Goal: Navigation & Orientation: Find specific page/section

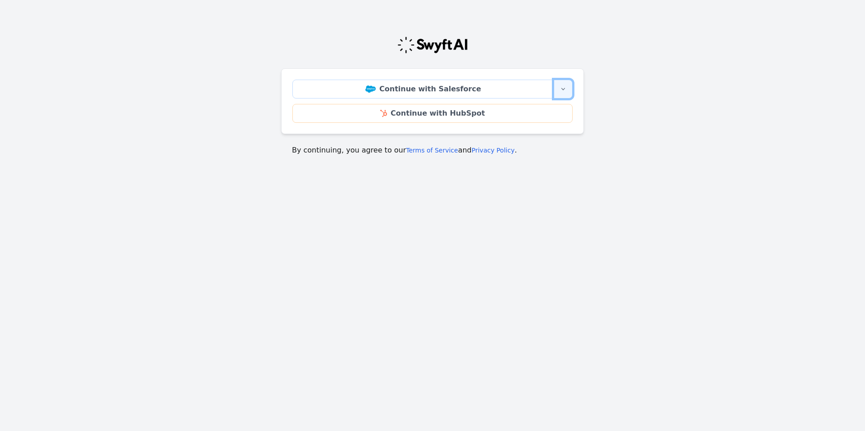
click at [562, 90] on icon "button" at bounding box center [562, 89] width 7 height 7
click at [696, 125] on main "Continue with Salesforce More sign-in options Continue with Salesforce Sandbox …" at bounding box center [432, 92] width 865 height 149
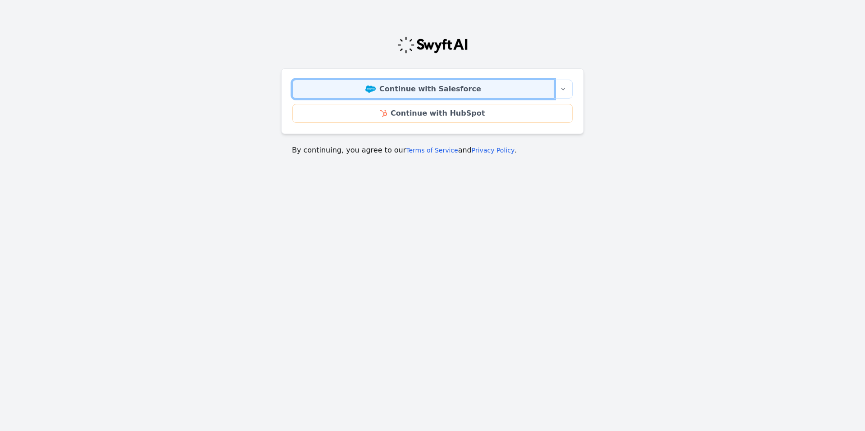
click at [444, 88] on link "Continue with Salesforce" at bounding box center [423, 89] width 262 height 19
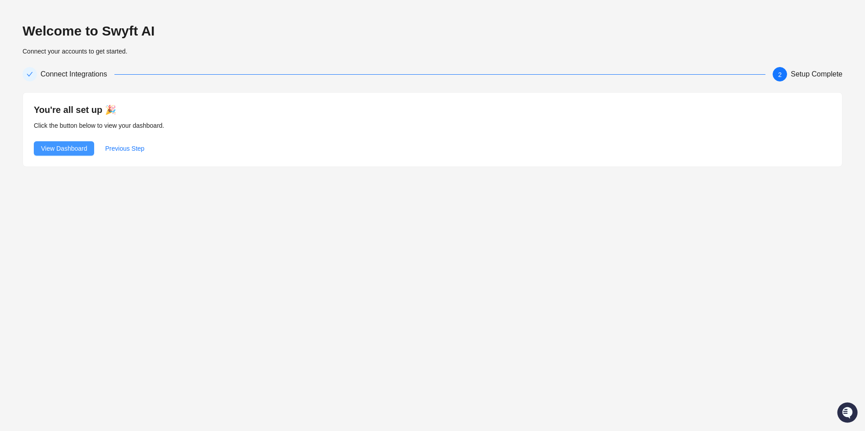
click at [72, 148] on span "View Dashboard" at bounding box center [64, 149] width 46 height 10
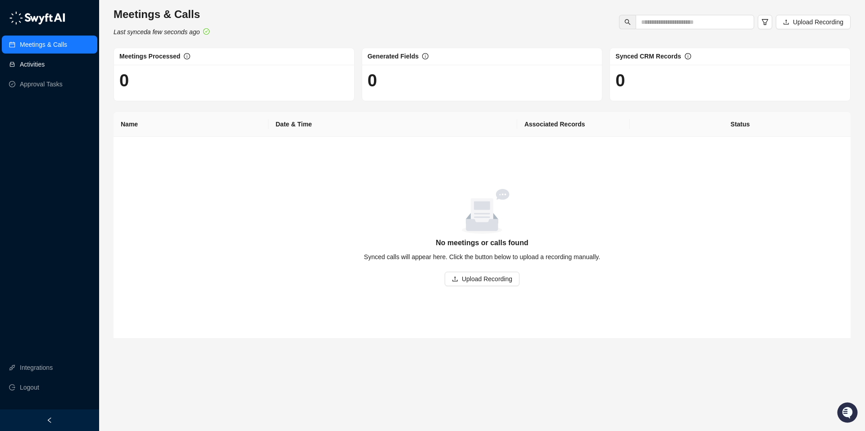
click at [36, 64] on link "Activities" at bounding box center [32, 64] width 25 height 18
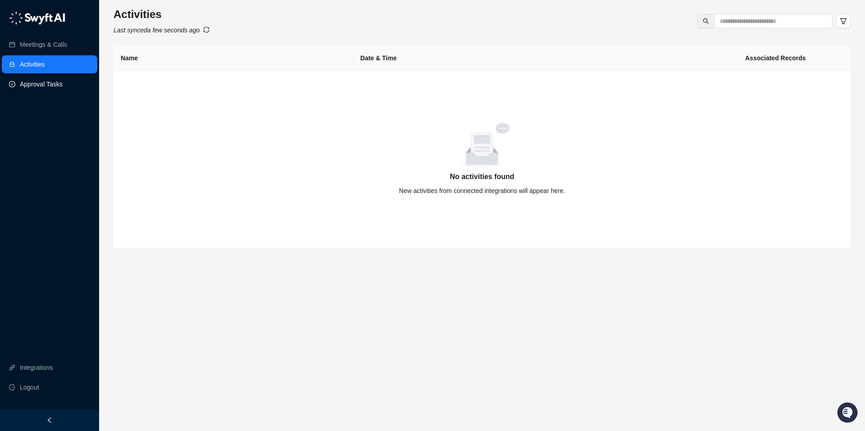
click at [42, 87] on link "Approval Tasks" at bounding box center [41, 84] width 43 height 18
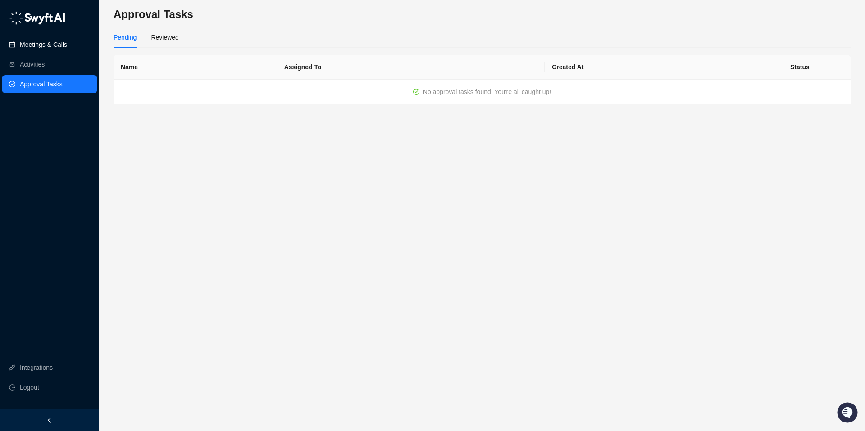
click at [50, 49] on link "Meetings & Calls" at bounding box center [43, 45] width 47 height 18
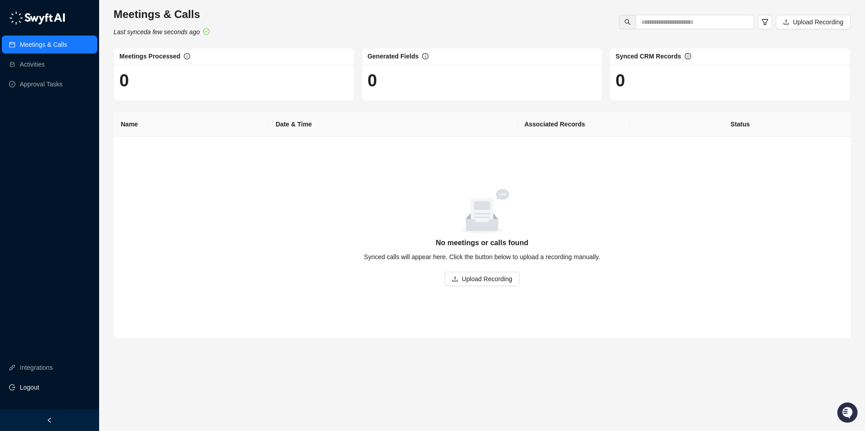
click at [31, 385] on span "Logout" at bounding box center [29, 388] width 19 height 18
